Goal: Task Accomplishment & Management: Complete application form

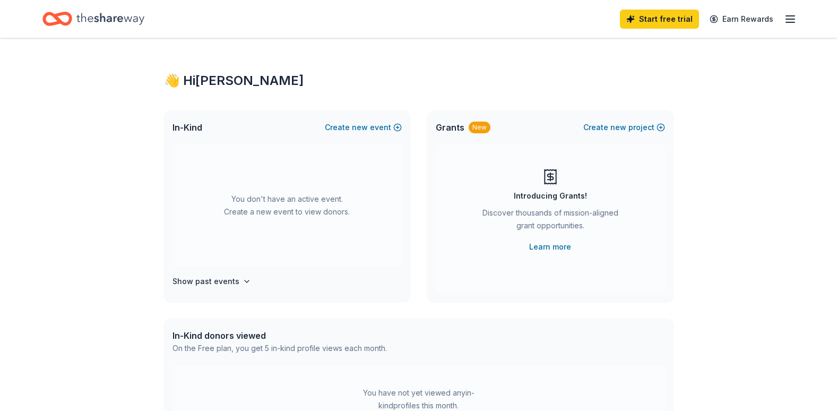
click at [757, 217] on div "👋 Hi Monique In-Kind Create new event You don't have an active event. Create a …" at bounding box center [418, 348] width 837 height 620
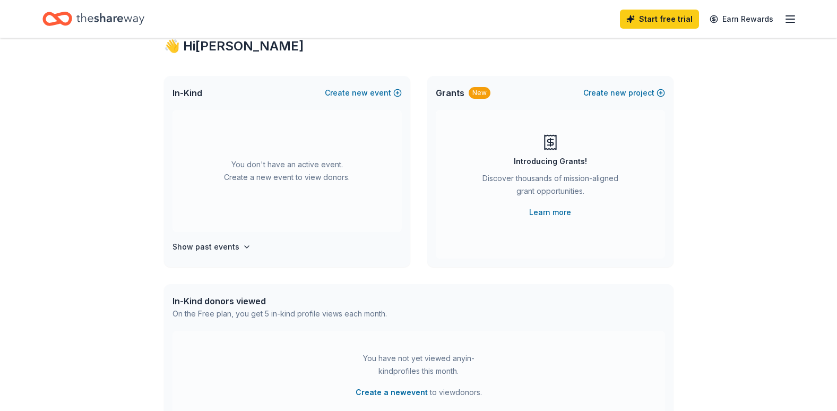
scroll to position [53, 0]
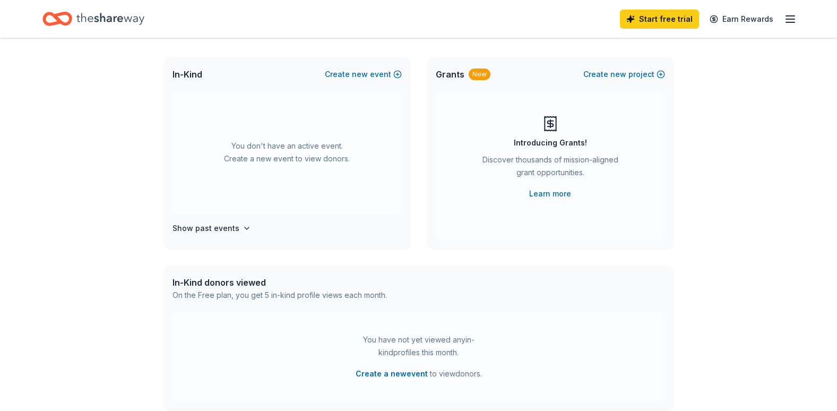
click at [130, 20] on icon "Home" at bounding box center [110, 19] width 68 height 22
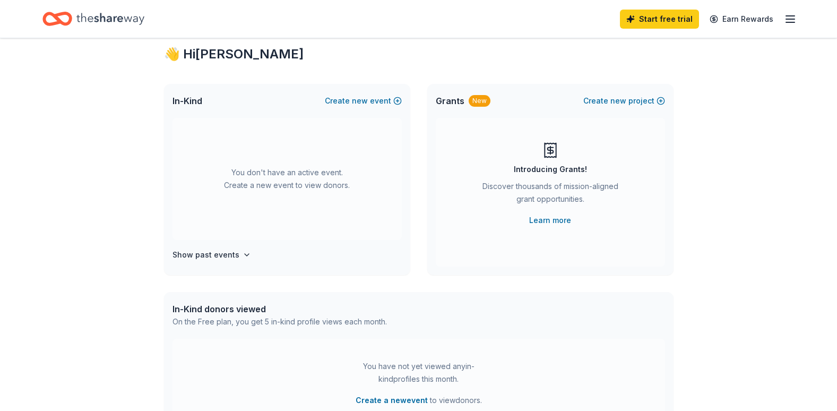
scroll to position [0, 0]
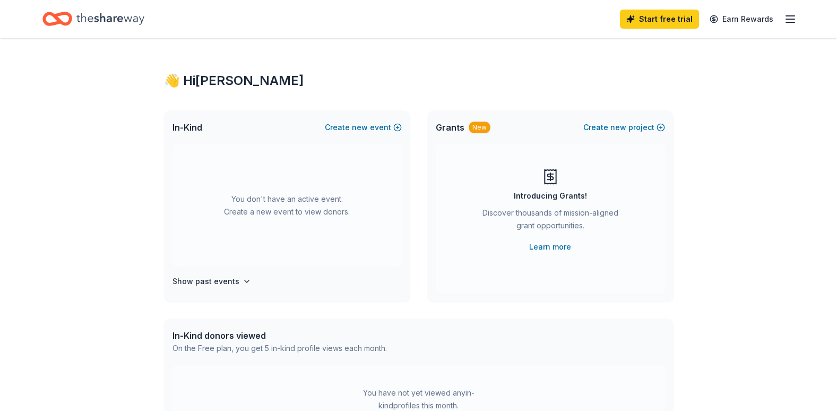
click at [792, 23] on icon "button" at bounding box center [790, 19] width 13 height 13
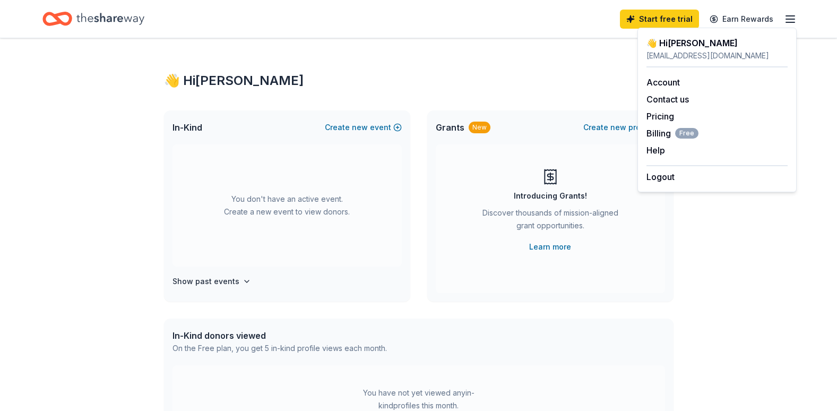
click at [693, 52] on div "[EMAIL_ADDRESS][DOMAIN_NAME]" at bounding box center [717, 55] width 141 height 13
click at [653, 132] on span "Billing Free" at bounding box center [673, 133] width 52 height 13
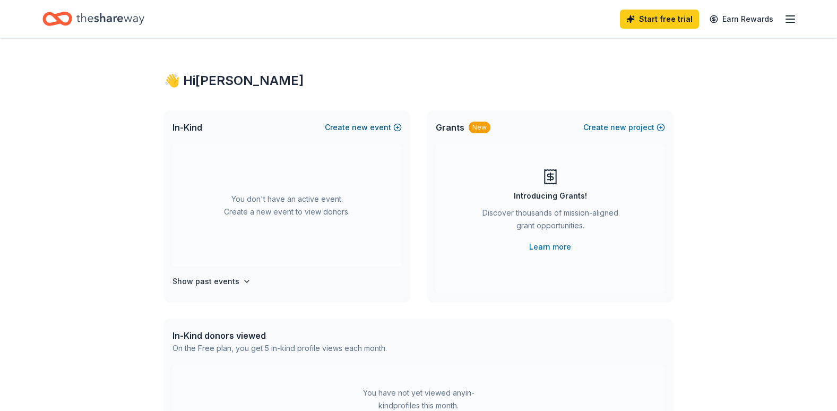
click at [389, 124] on button "Create new event" at bounding box center [363, 127] width 77 height 13
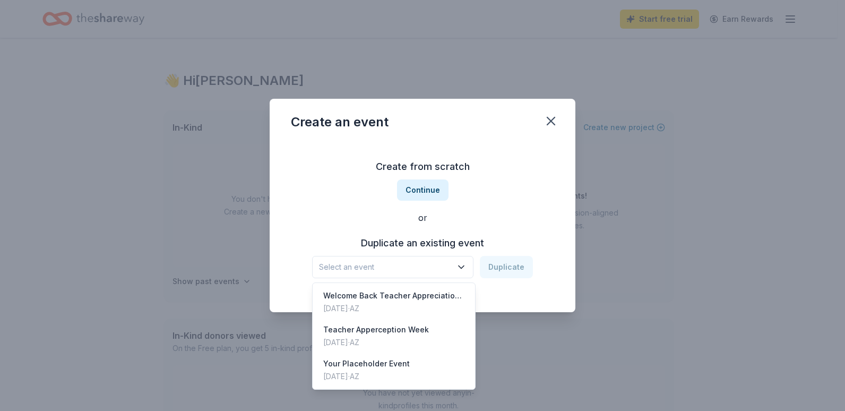
click at [386, 274] on button "Select an event" at bounding box center [392, 267] width 161 height 22
click at [427, 189] on div "Create from scratch Continue or Duplicate an existing event Select an event Dup…" at bounding box center [422, 218] width 263 height 154
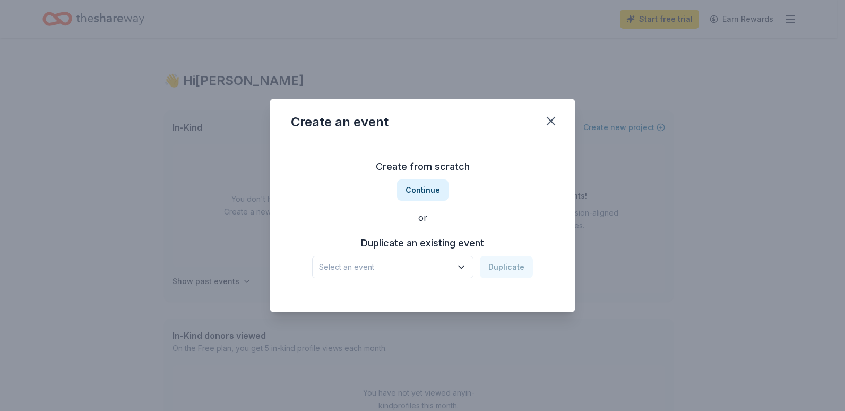
click at [427, 189] on button "Continue" at bounding box center [423, 189] width 52 height 21
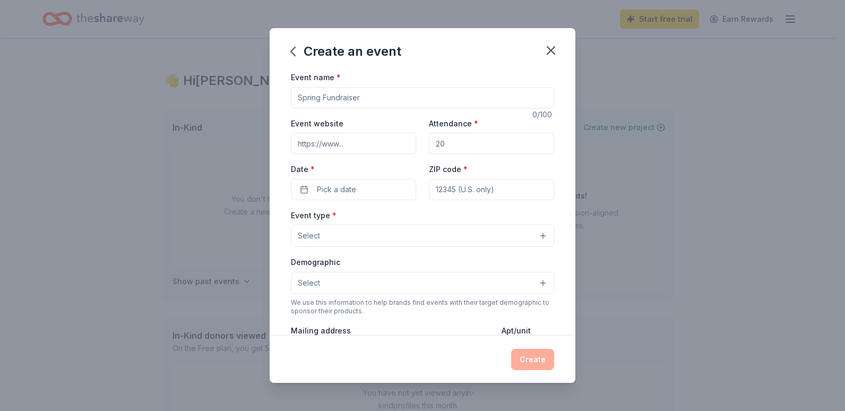
click at [322, 100] on input "Event name *" at bounding box center [422, 97] width 263 height 21
drag, startPoint x: 365, startPoint y: 100, endPoint x: 227, endPoint y: 113, distance: 139.2
click at [228, 114] on div "Create an event Event name * 0 /100 Event website Attendance * Date * Pick a da…" at bounding box center [422, 205] width 845 height 411
click at [315, 97] on input "Fall Fest" at bounding box center [422, 97] width 263 height 21
type input "Fall Family Fest"
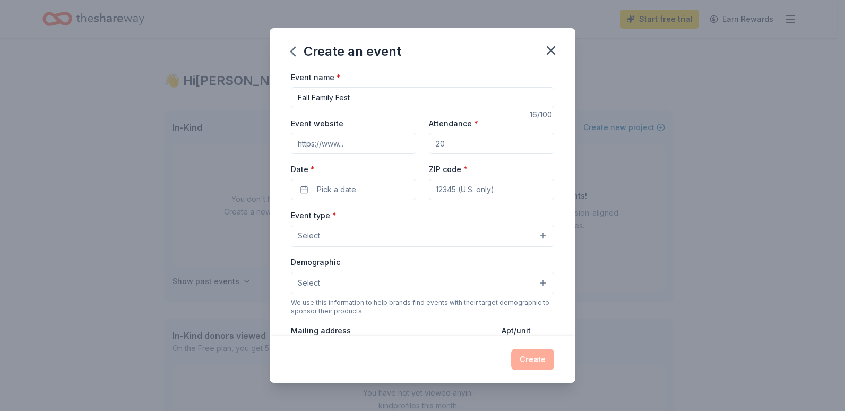
click at [474, 144] on input "Attendance *" at bounding box center [491, 143] width 125 height 21
drag, startPoint x: 474, startPoint y: 144, endPoint x: 426, endPoint y: 141, distance: 48.4
click at [429, 141] on input "Attendance *" at bounding box center [491, 143] width 125 height 21
type input "60"
click at [348, 144] on input "Event website" at bounding box center [353, 143] width 125 height 21
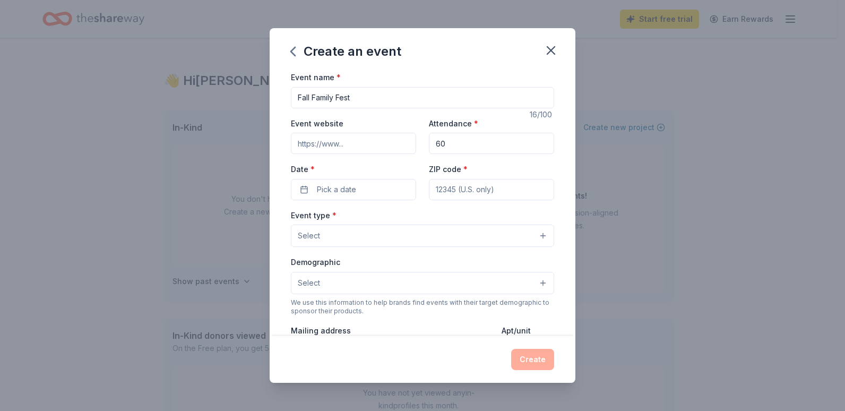
paste input "[URL][DOMAIN_NAME]"
type input "[URL][DOMAIN_NAME]"
click at [360, 188] on button "Pick a date" at bounding box center [353, 189] width 125 height 21
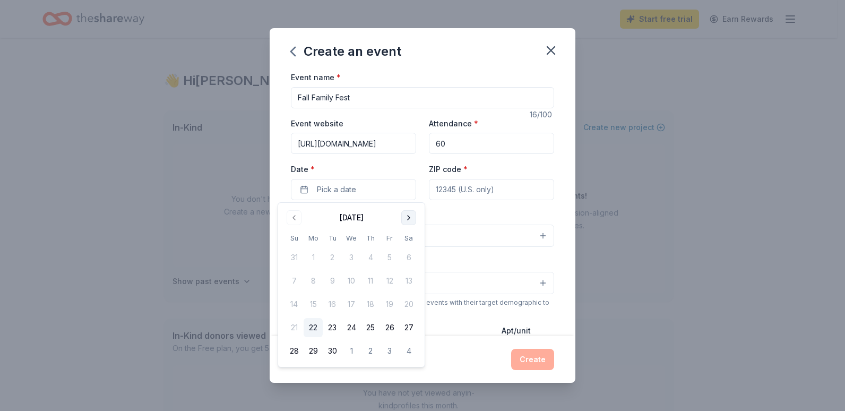
click at [409, 216] on button "Go to next month" at bounding box center [408, 217] width 15 height 15
click at [409, 221] on button "Go to next month" at bounding box center [408, 217] width 15 height 15
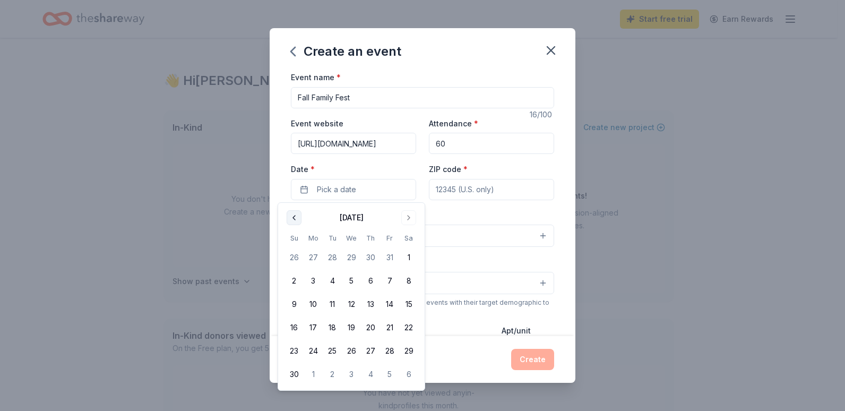
click at [296, 224] on button "Go to previous month" at bounding box center [294, 217] width 15 height 15
click at [334, 350] on button "28" at bounding box center [332, 350] width 19 height 19
click at [485, 193] on input "ZIP code *" at bounding box center [491, 189] width 125 height 21
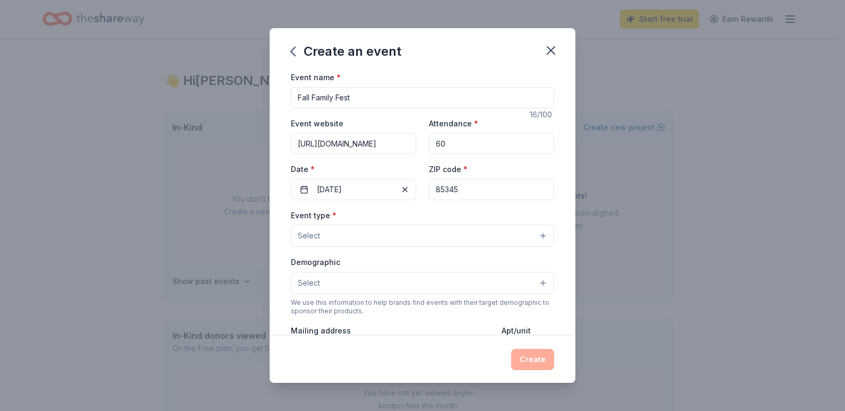
type input "85345"
click at [411, 229] on button "Select" at bounding box center [422, 236] width 263 height 22
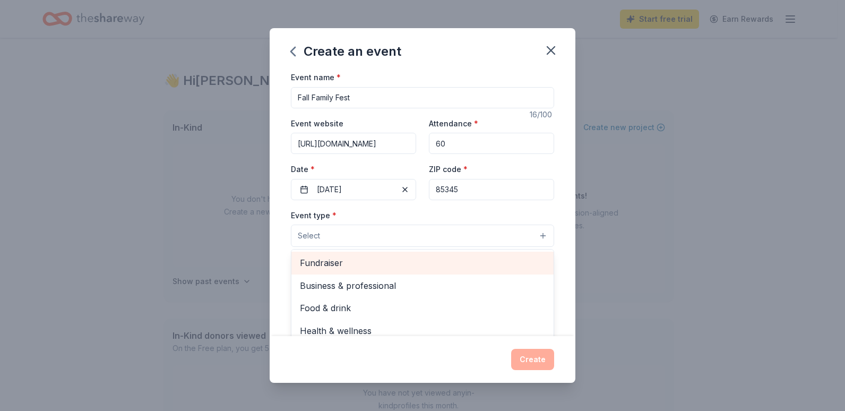
click at [332, 264] on span "Fundraiser" at bounding box center [422, 263] width 245 height 14
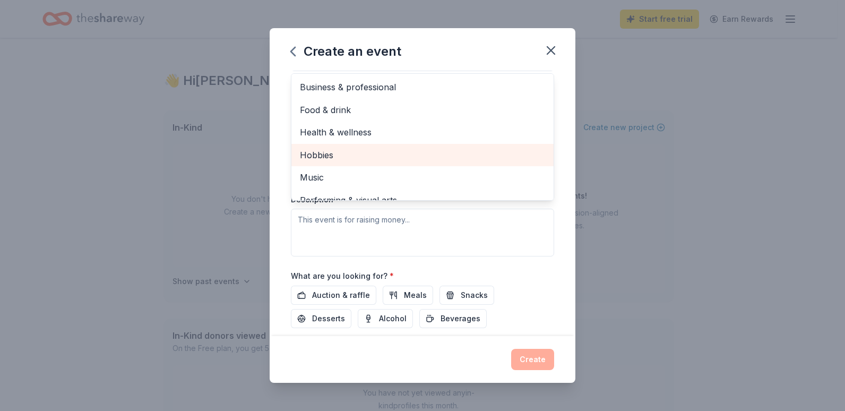
scroll to position [13, 0]
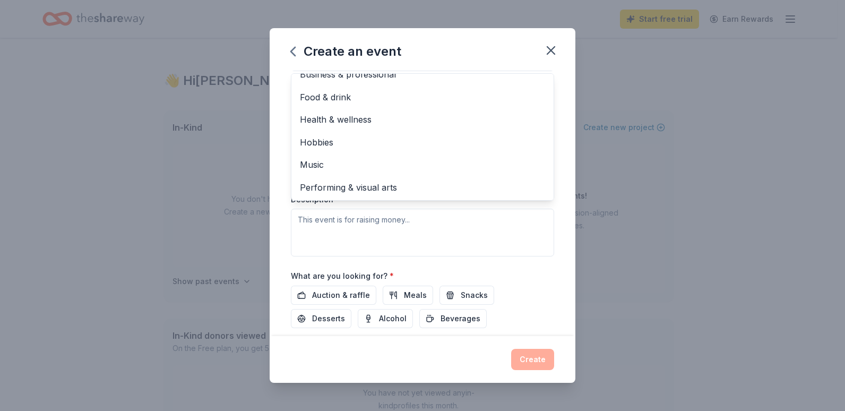
click at [538, 273] on div "Event name * Fall Family Fest 16 /100 Event website [URL][DOMAIN_NAME] Attendan…" at bounding box center [422, 154] width 263 height 521
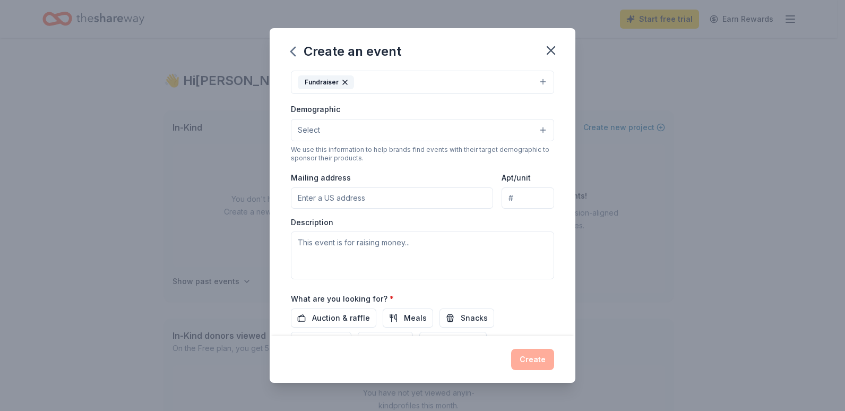
scroll to position [101, 0]
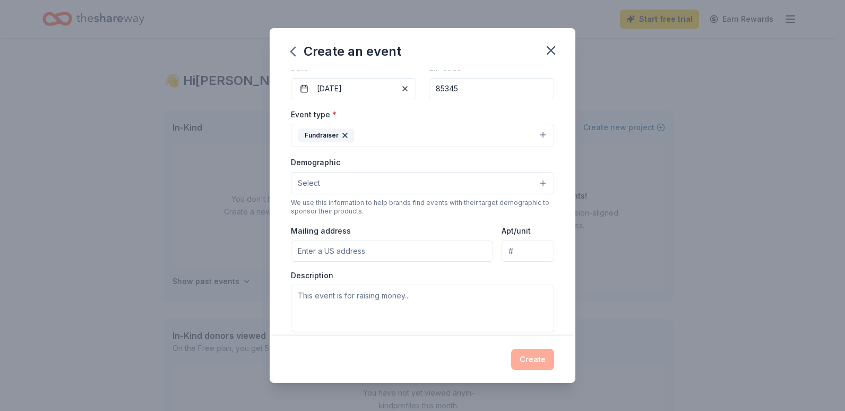
click at [422, 181] on button "Select" at bounding box center [422, 183] width 263 height 22
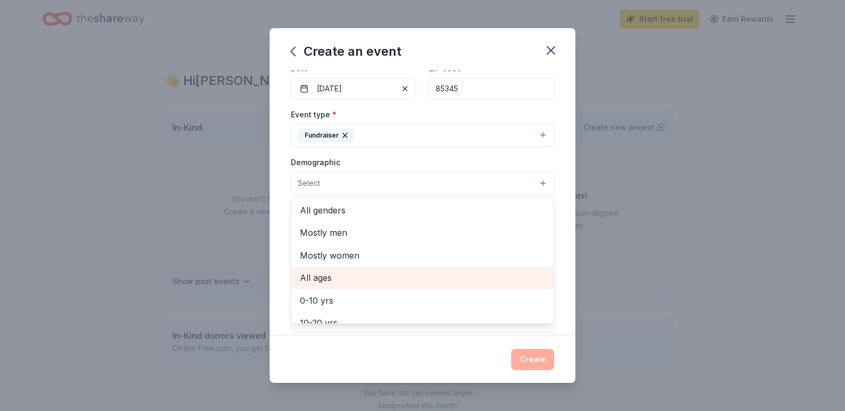
click at [324, 280] on span "All ages" at bounding box center [422, 278] width 245 height 14
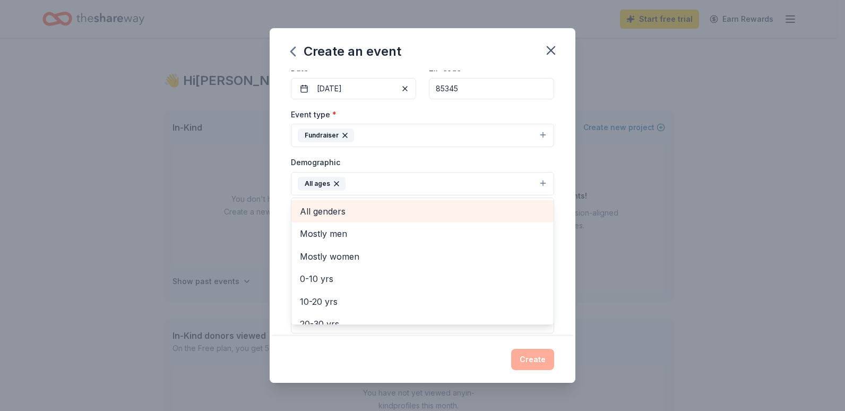
click at [336, 212] on span "All genders" at bounding box center [422, 211] width 245 height 14
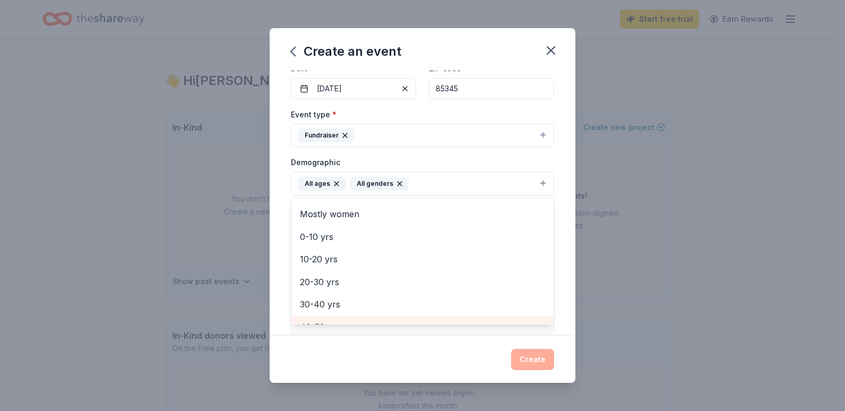
scroll to position [0, 0]
click at [471, 368] on div "Create an event Event name * Fall Family Fest 16 /100 Event website [URL][DOMAI…" at bounding box center [423, 205] width 306 height 355
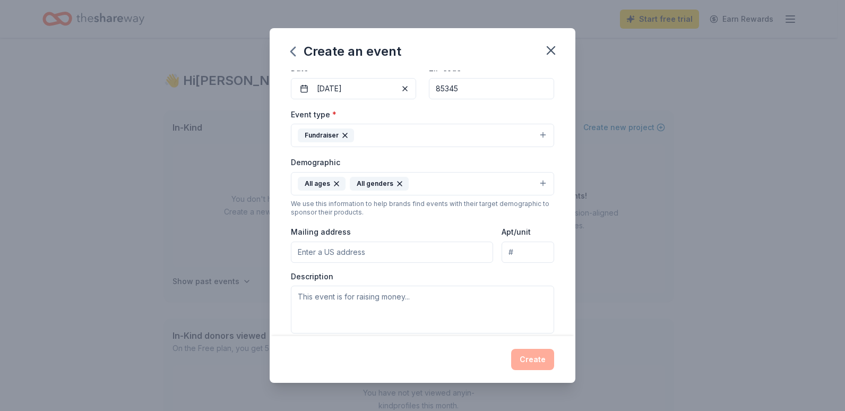
click at [397, 253] on input "Mailing address" at bounding box center [392, 252] width 202 height 21
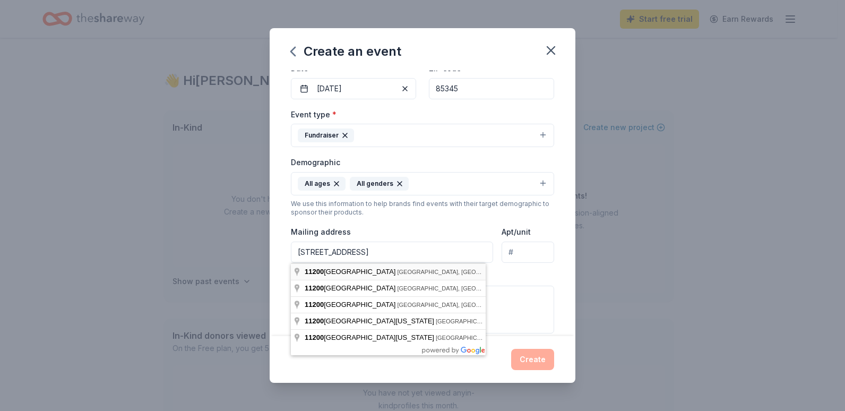
type input "[STREET_ADDRESS]"
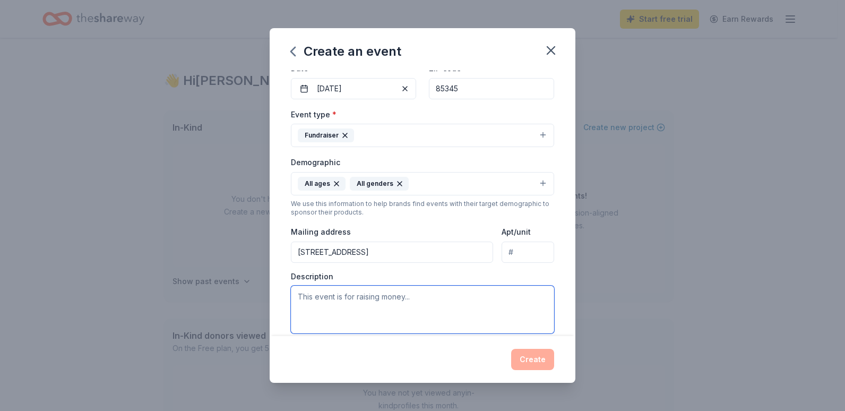
click at [392, 302] on textarea at bounding box center [422, 310] width 263 height 48
type textarea "o"
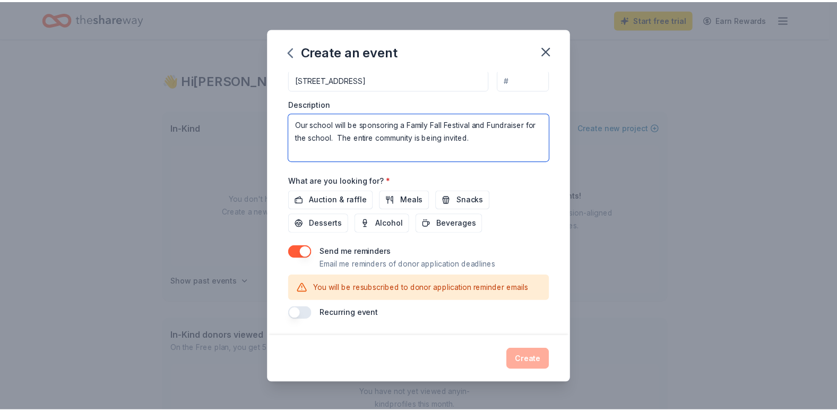
scroll to position [274, 0]
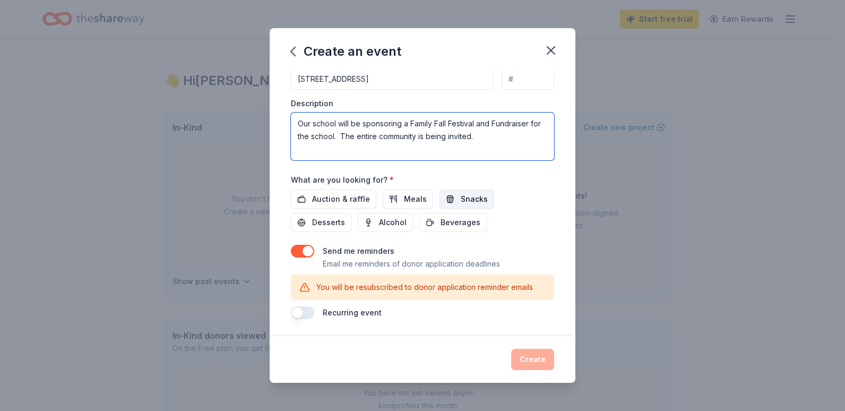
type textarea "Our school will be sponsoring a Family Fall Festival and Fundraiser for the sch…"
click at [465, 200] on span "Snacks" at bounding box center [474, 199] width 27 height 13
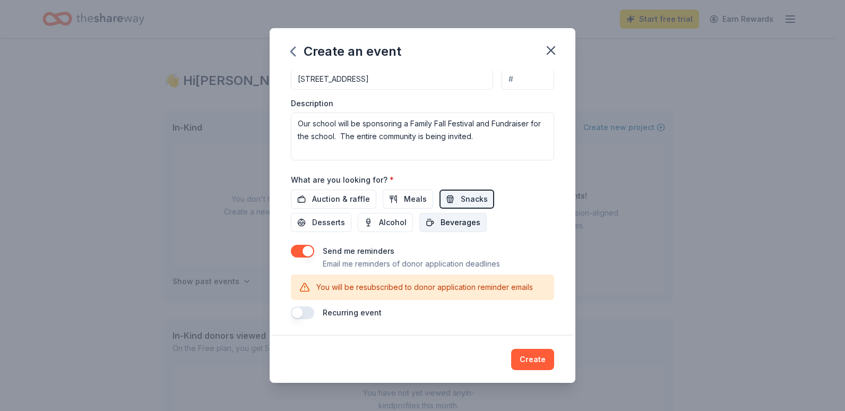
click at [456, 225] on span "Beverages" at bounding box center [461, 222] width 40 height 13
click at [335, 226] on span "Desserts" at bounding box center [328, 222] width 33 height 13
click at [528, 360] on button "Create" at bounding box center [532, 359] width 43 height 21
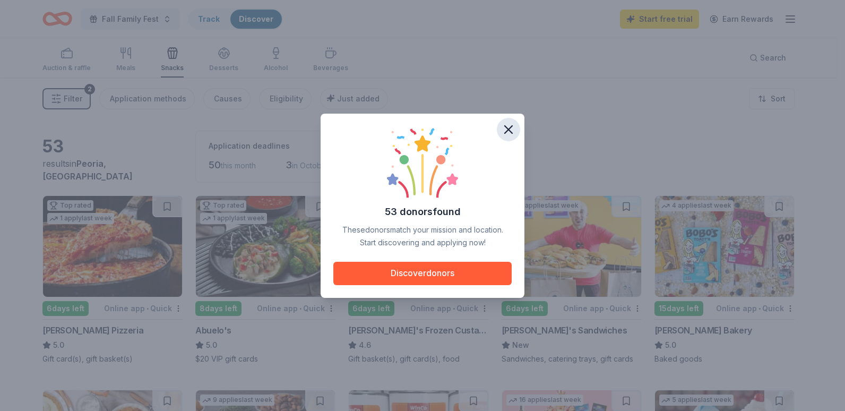
click at [512, 133] on icon "button" at bounding box center [508, 129] width 7 height 7
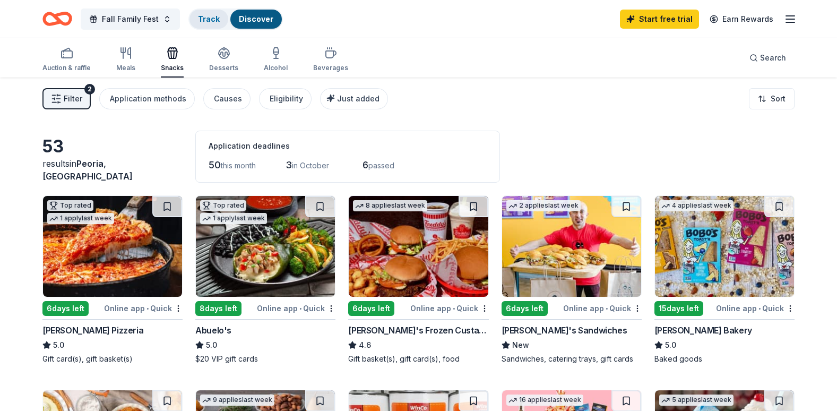
click at [198, 15] on link "Track" at bounding box center [209, 18] width 22 height 9
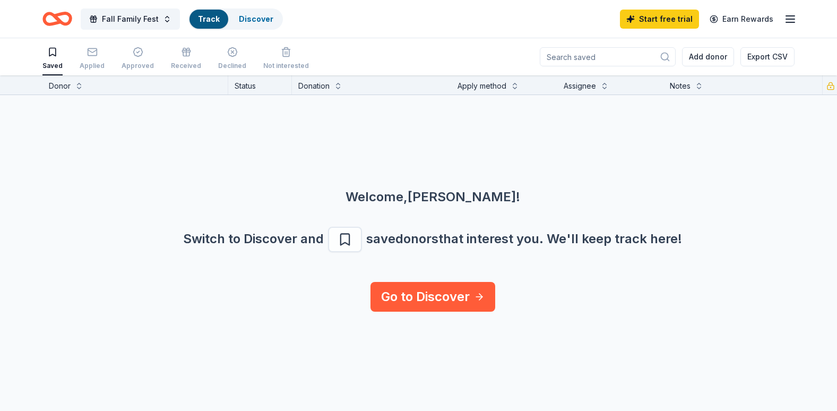
scroll to position [1, 0]
click at [789, 19] on line "button" at bounding box center [790, 19] width 8 height 0
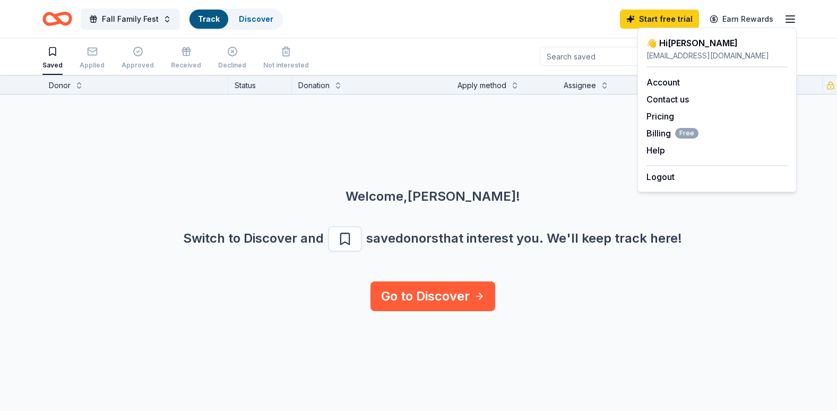
click at [453, 48] on div "Saved Applied Approved Received Declined Not interested Add donor Export CSV" at bounding box center [418, 56] width 752 height 37
